Goal: Task Accomplishment & Management: Manage account settings

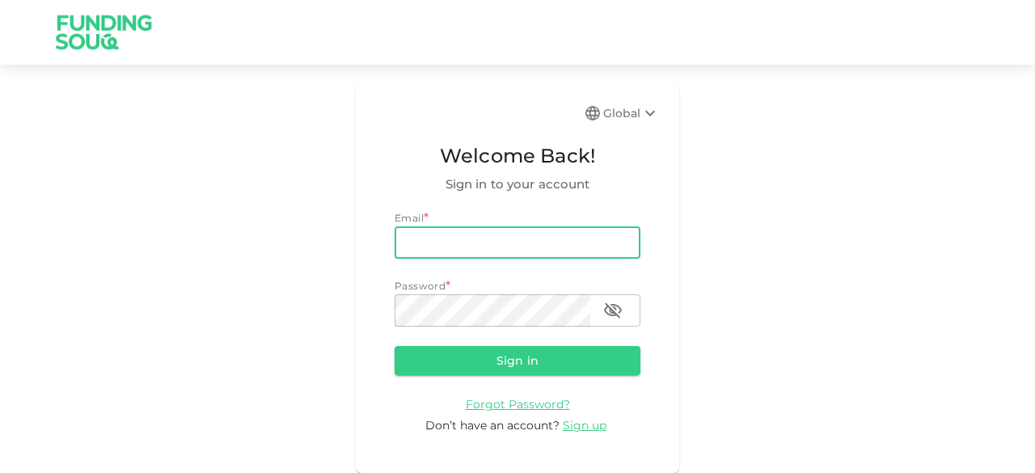
click at [414, 234] on input "email" at bounding box center [518, 242] width 246 height 32
type input "[EMAIL_ADDRESS][DOMAIN_NAME]"
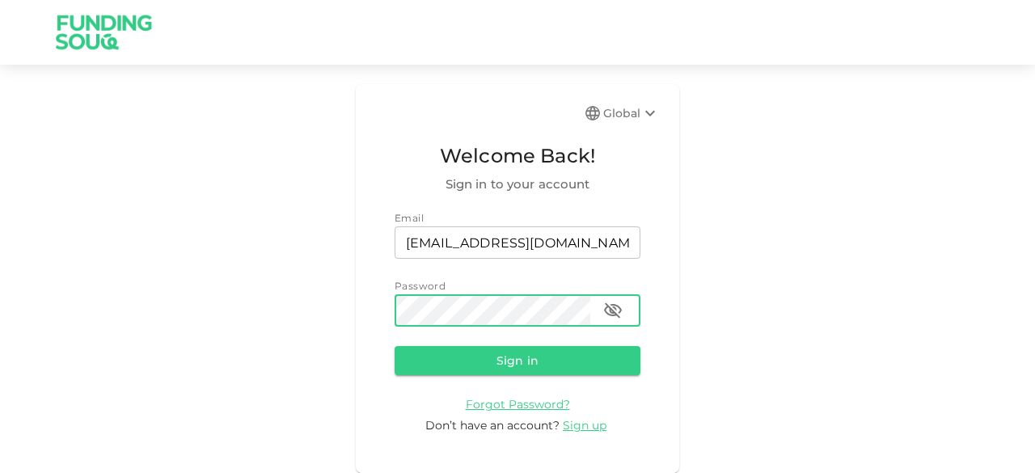
click at [395, 346] on button "Sign in" at bounding box center [518, 360] width 246 height 29
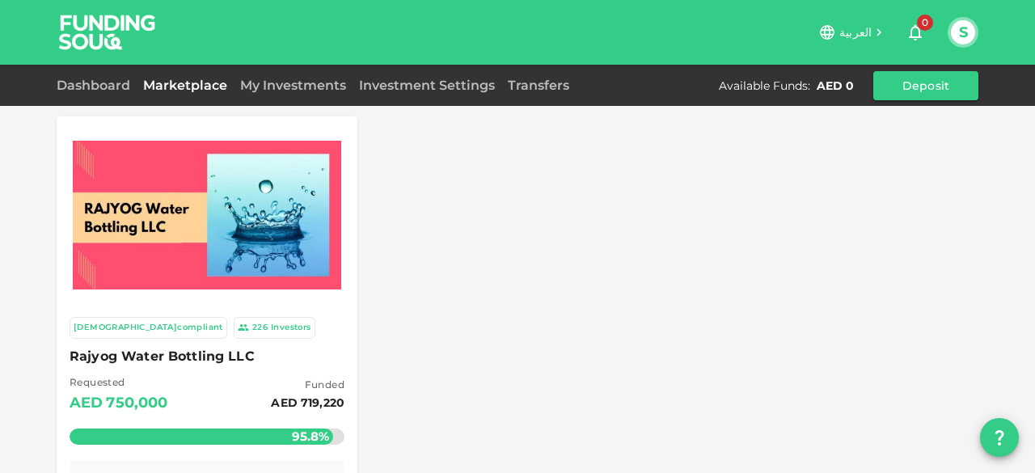
click at [856, 32] on span "العربية" at bounding box center [856, 32] width 32 height 15
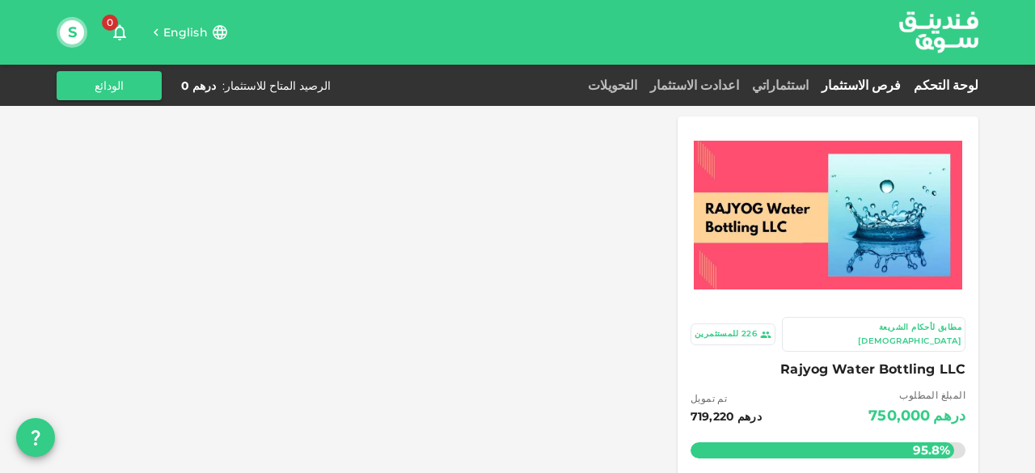
click at [941, 84] on link "لوحة التحكم" at bounding box center [942, 85] width 71 height 15
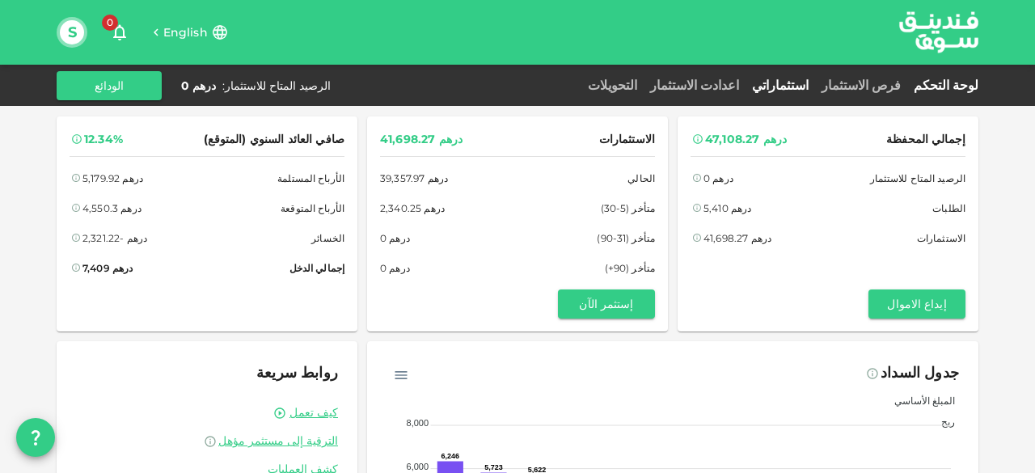
click at [815, 85] on link "استثماراتي" at bounding box center [781, 85] width 70 height 15
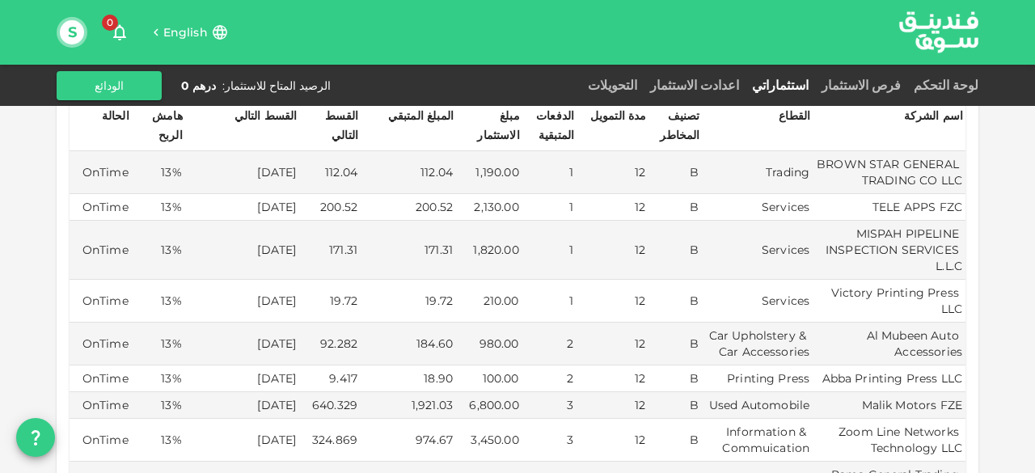
scroll to position [485, 0]
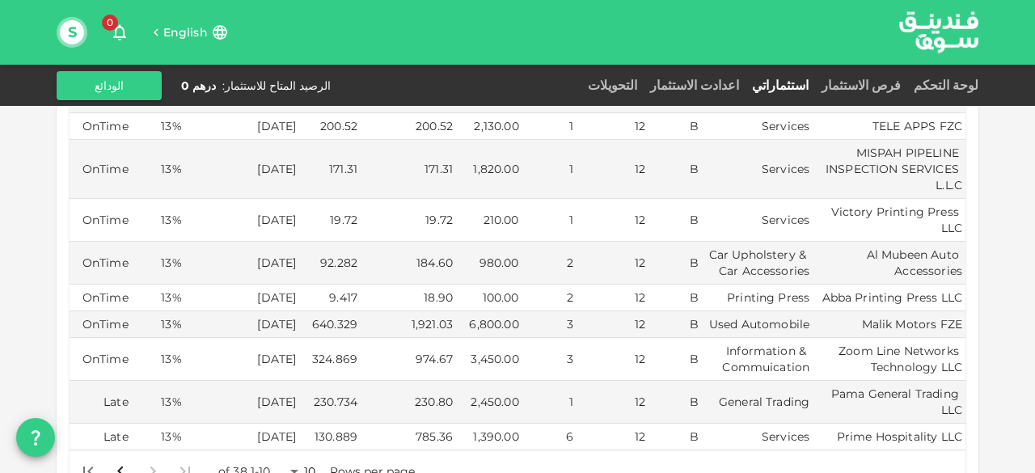
click at [303, 450] on body "English 0 S لوحة التحكم فرص الاستثمار استثماراتي اعدادت الاستثمار التحويلات الر…" at bounding box center [517, 236] width 1035 height 473
click at [314, 417] on li "50" at bounding box center [309, 416] width 49 height 29
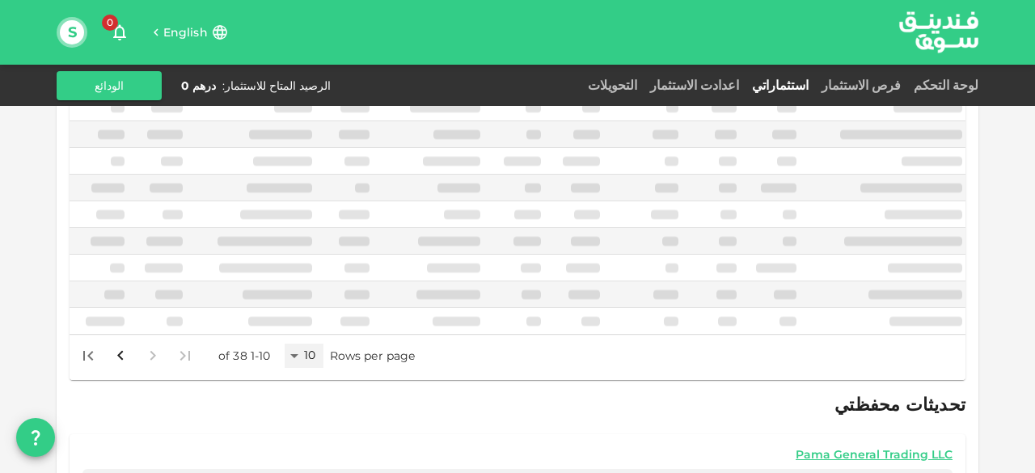
type input "50"
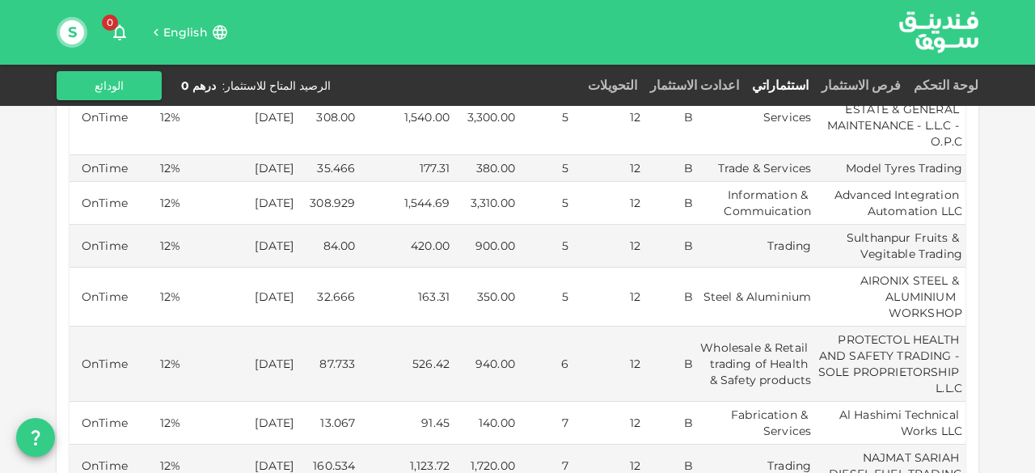
scroll to position [903, 0]
